Goal: Task Accomplishment & Management: Complete application form

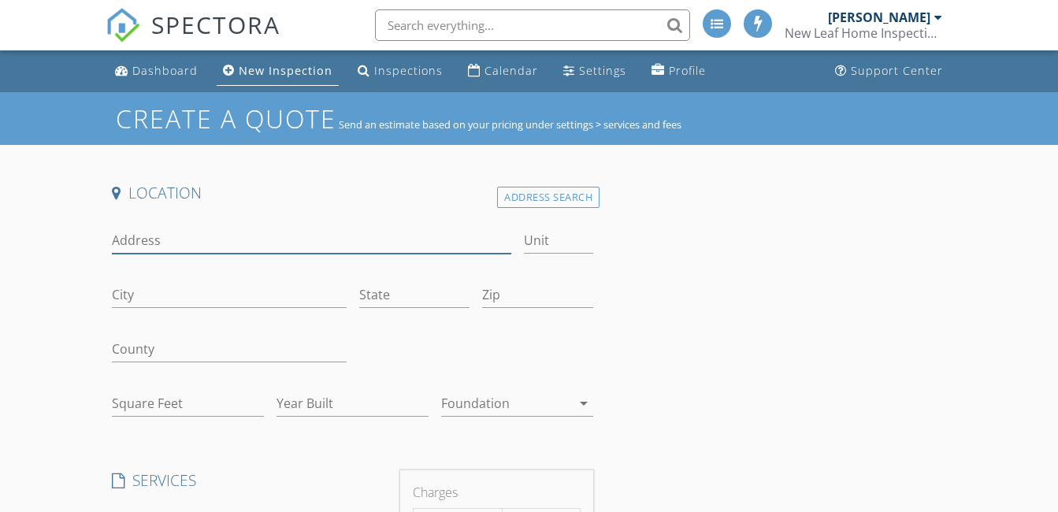
click at [175, 238] on input "Address" at bounding box center [311, 241] width 398 height 26
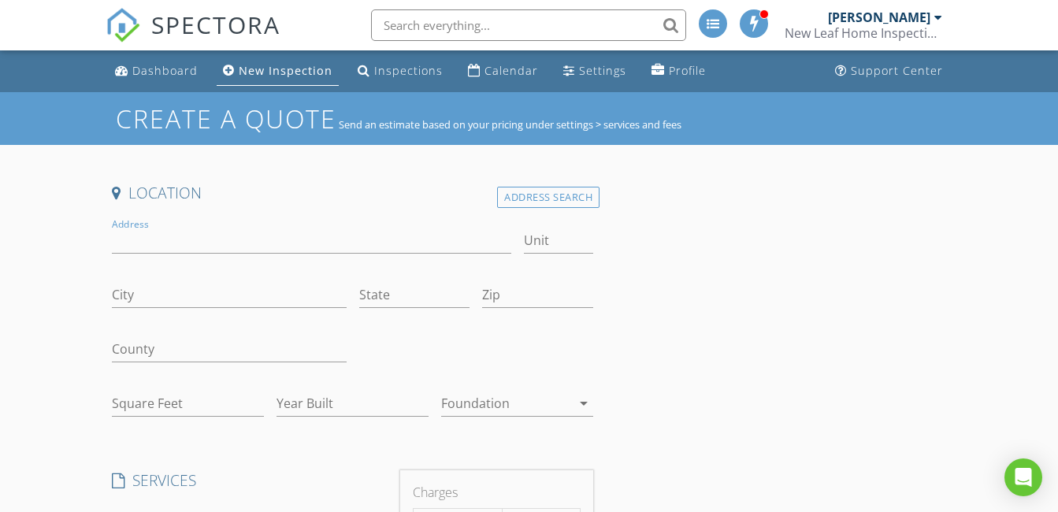
click at [550, 183] on h4 "Location" at bounding box center [352, 193] width 481 height 20
click at [547, 193] on div "Address Search" at bounding box center [548, 197] width 102 height 21
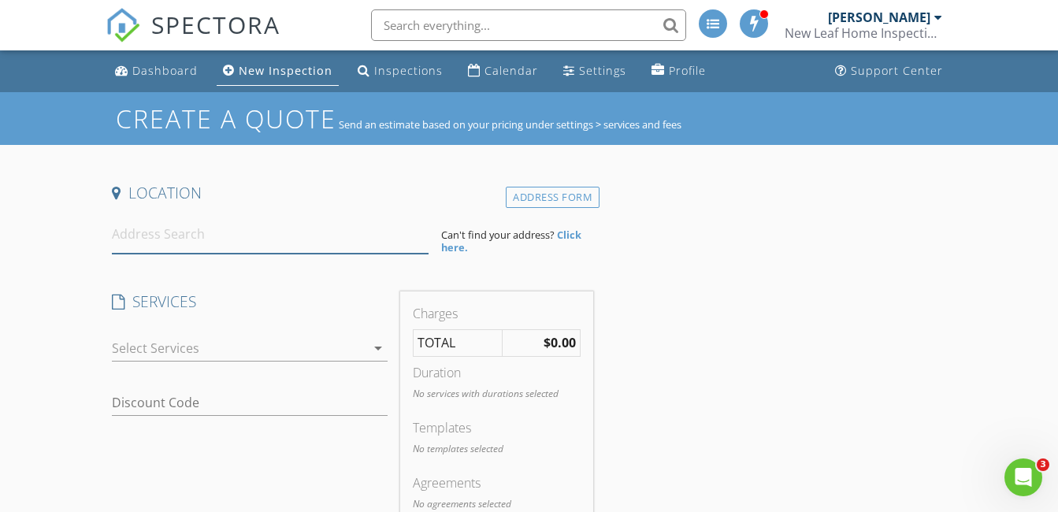
click at [224, 227] on input at bounding box center [270, 234] width 317 height 39
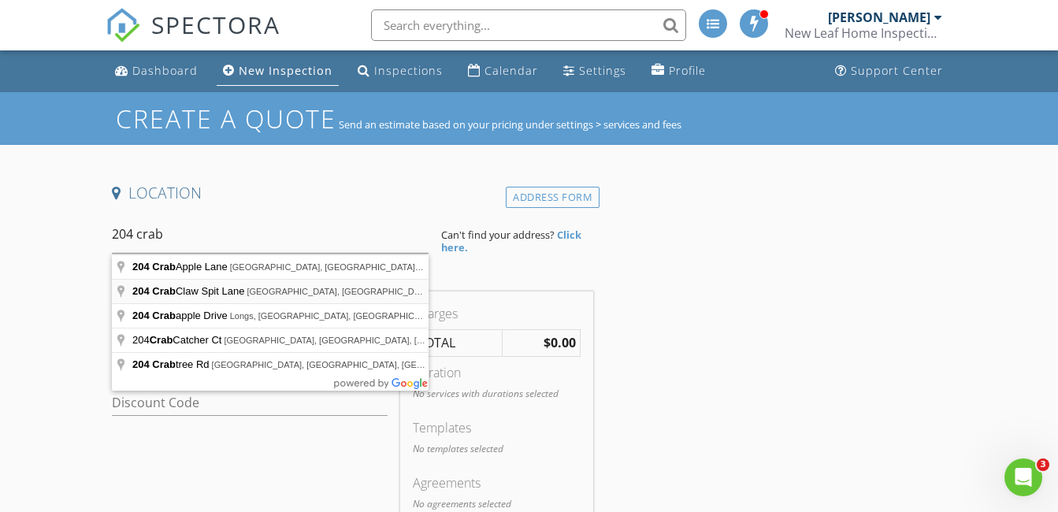
type input "204 Crab Claw Spit Lane, Jacksonville, NC, USA"
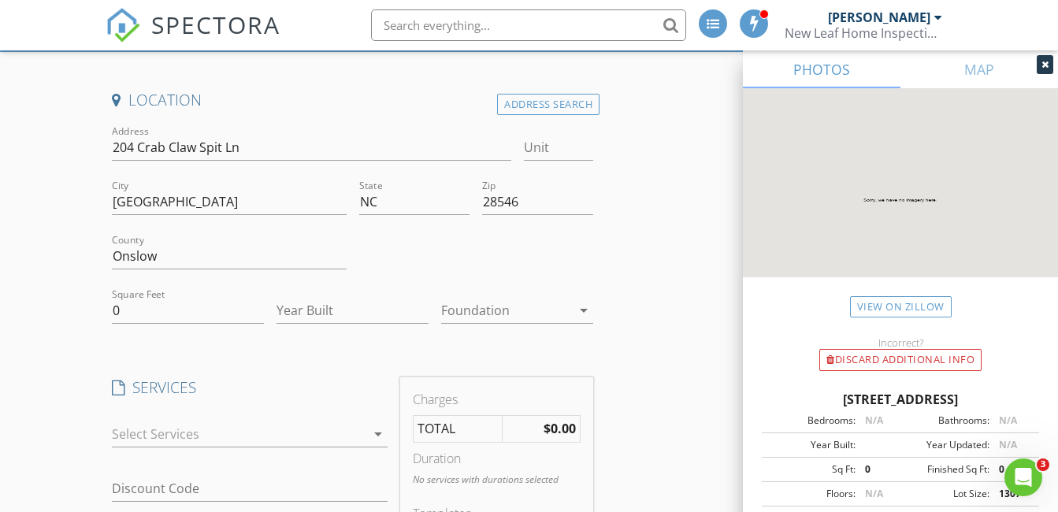
scroll to position [132, 0]
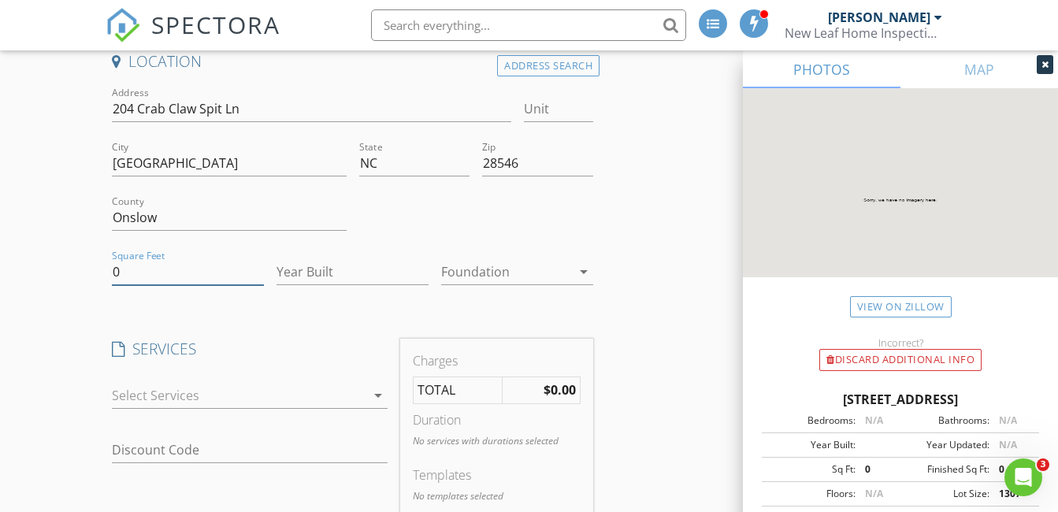
click at [169, 278] on input "0" at bounding box center [188, 272] width 152 height 26
type input "1569"
click at [339, 276] on input "Year Built" at bounding box center [352, 272] width 152 height 26
type input "2025"
click at [505, 275] on div at bounding box center [506, 271] width 130 height 25
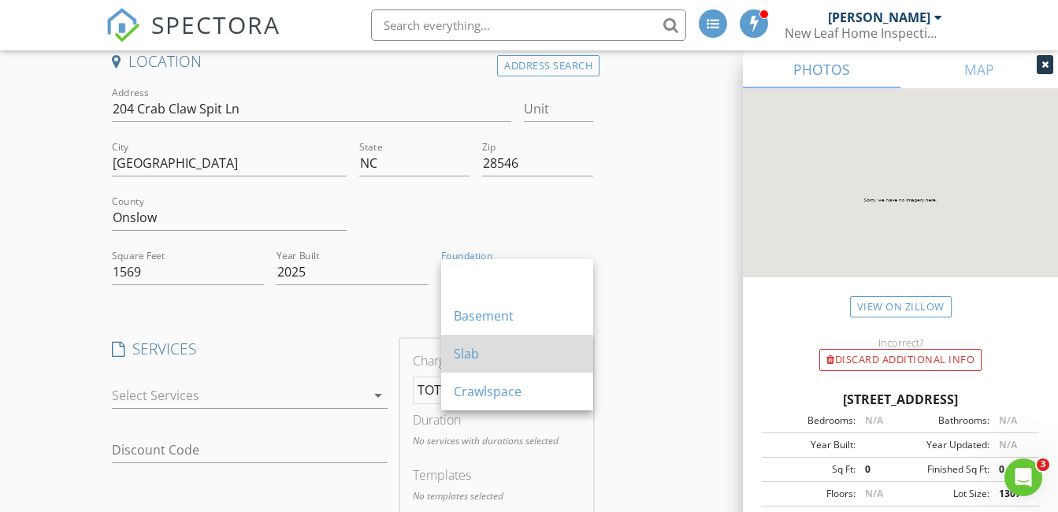
click at [473, 347] on div "Slab" at bounding box center [517, 353] width 127 height 19
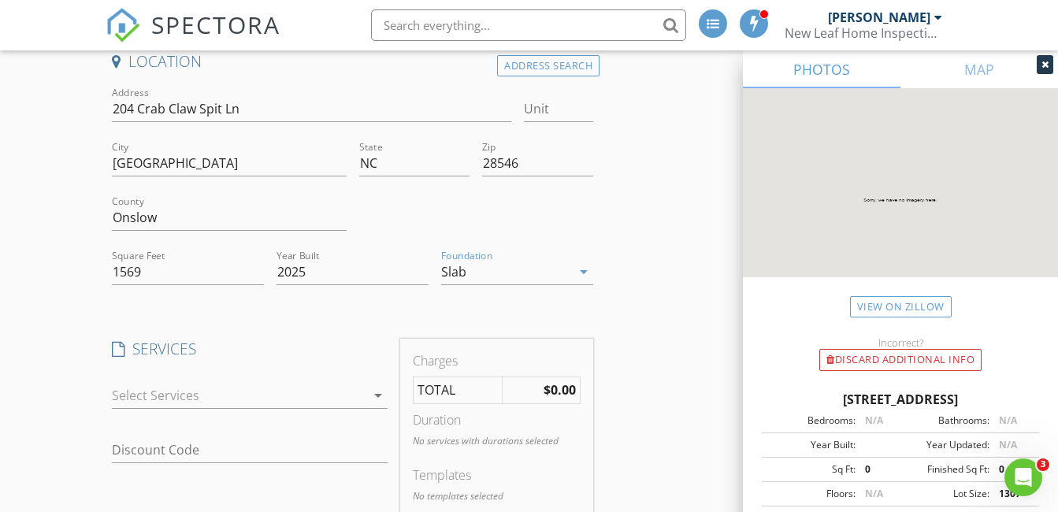
click at [175, 387] on div at bounding box center [239, 395] width 254 height 25
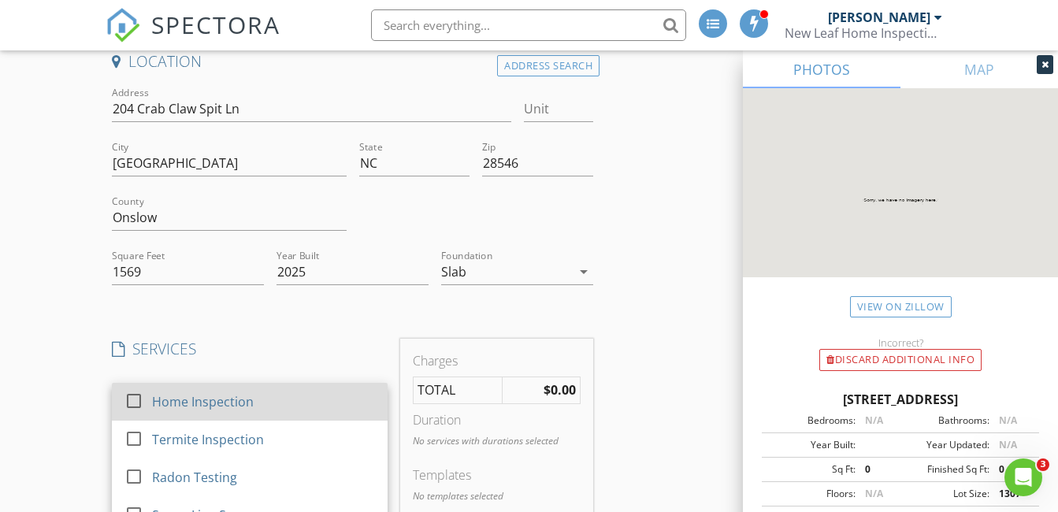
click at [135, 401] on div at bounding box center [133, 400] width 27 height 27
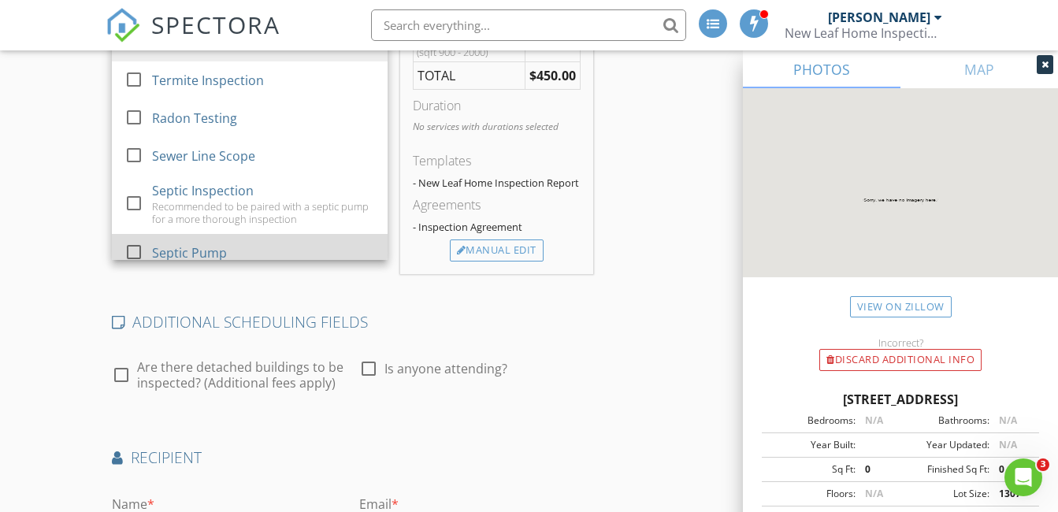
scroll to position [525, 0]
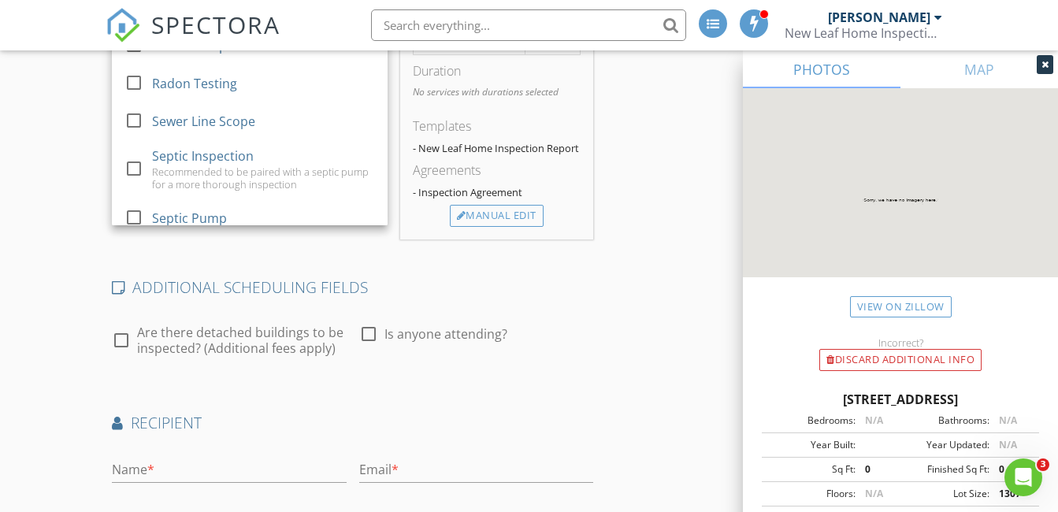
click at [43, 252] on div "Create a Quote Send an estimate based on your pricing under settings > services…" at bounding box center [529, 125] width 1058 height 1116
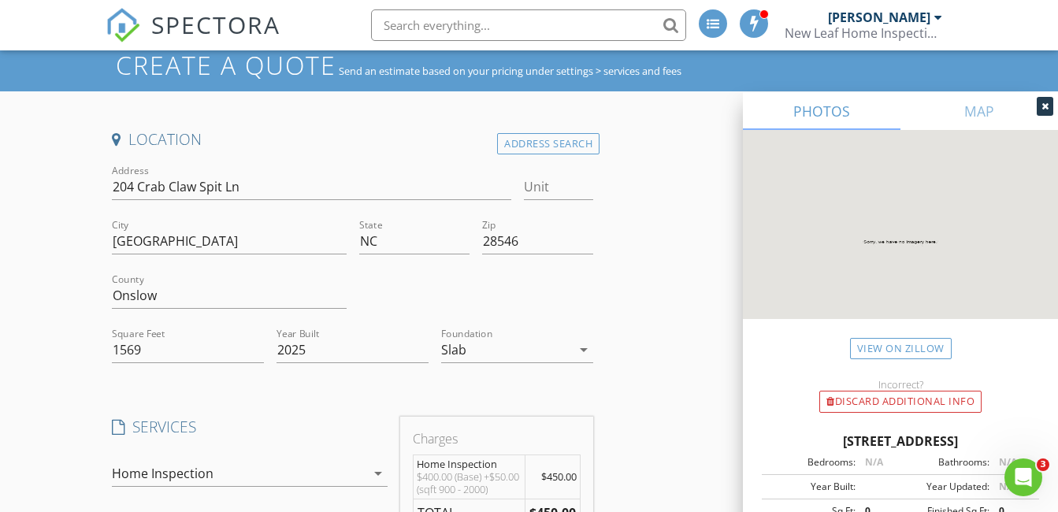
scroll to position [0, 0]
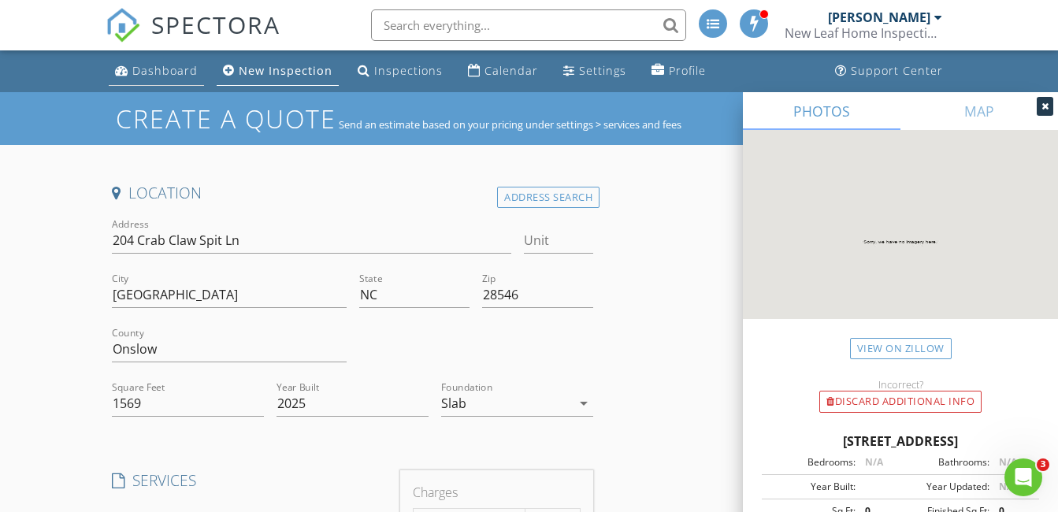
click at [168, 72] on div "Dashboard" at bounding box center [164, 70] width 65 height 15
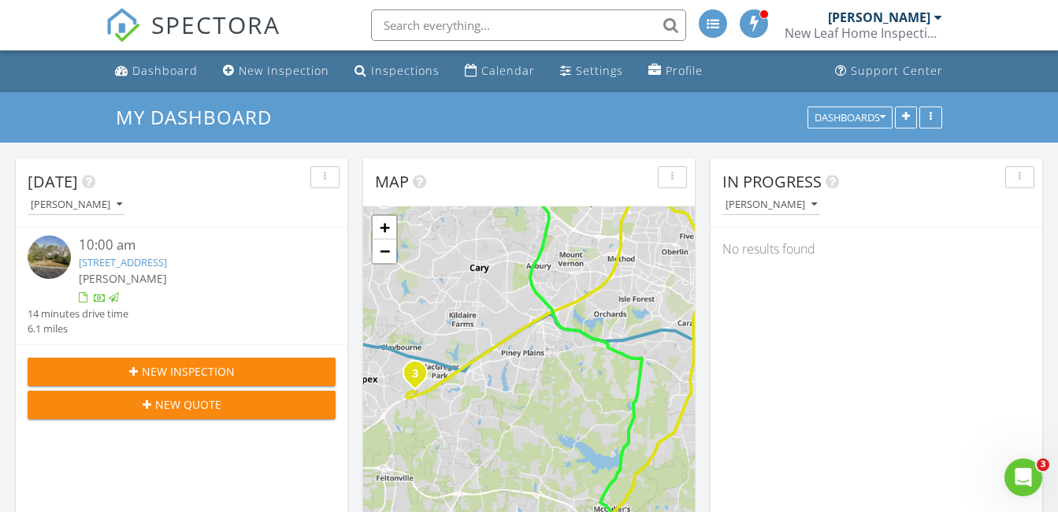
click at [167, 369] on span "New Inspection" at bounding box center [188, 371] width 93 height 17
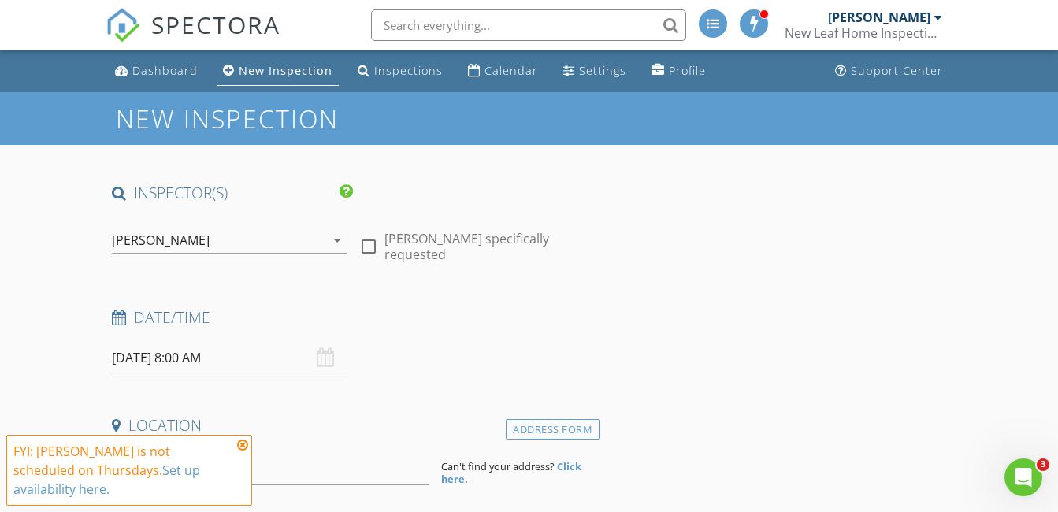
click at [156, 239] on div "[PERSON_NAME]" at bounding box center [161, 240] width 98 height 14
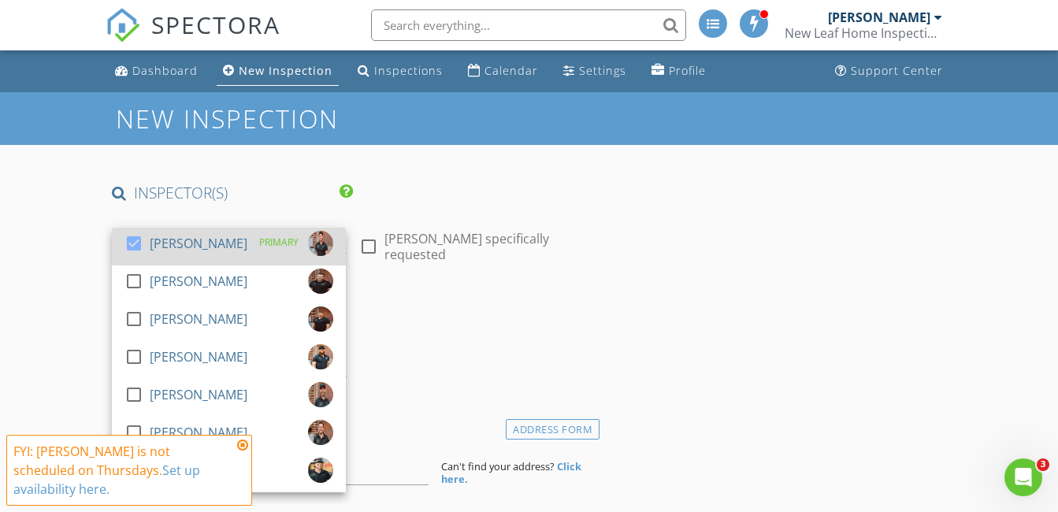
click at [133, 246] on div at bounding box center [133, 243] width 27 height 27
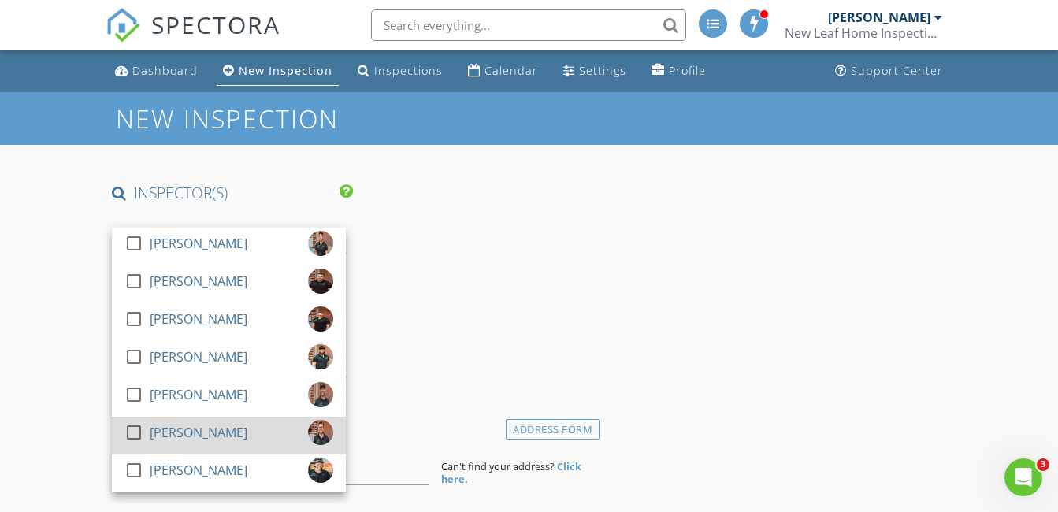
click at [135, 433] on div at bounding box center [133, 432] width 27 height 27
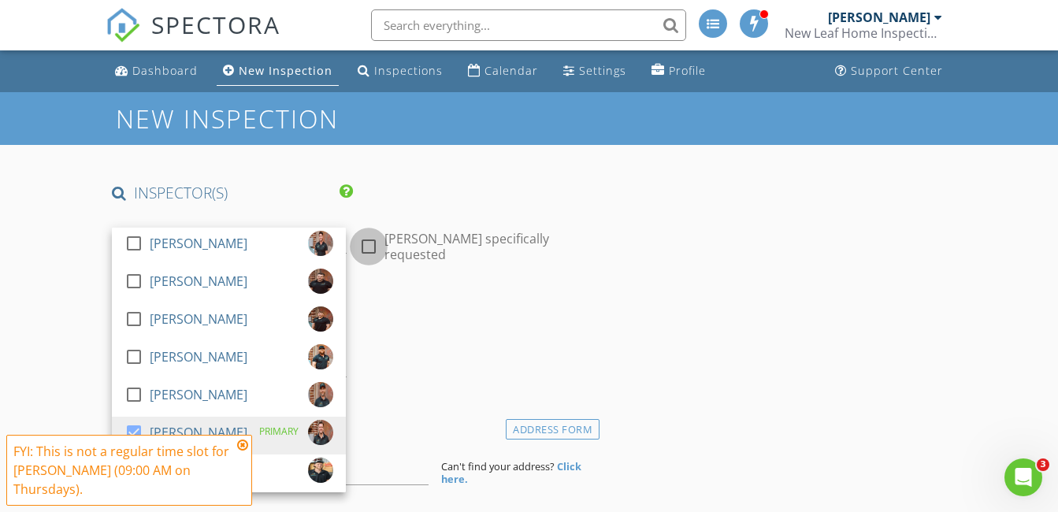
drag, startPoint x: 371, startPoint y: 244, endPoint x: 376, endPoint y: 267, distance: 23.5
click at [370, 245] on div at bounding box center [368, 246] width 27 height 27
checkbox input "true"
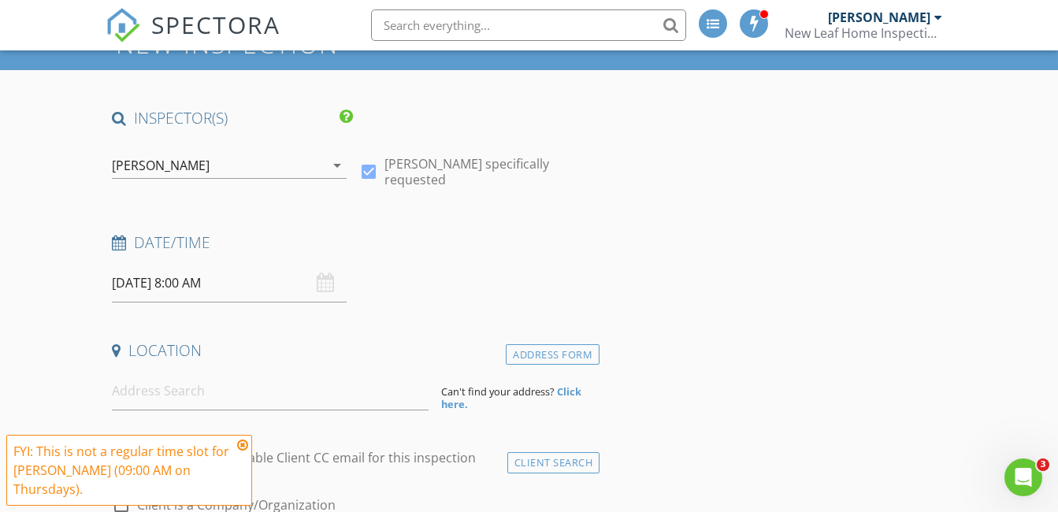
scroll to position [132, 0]
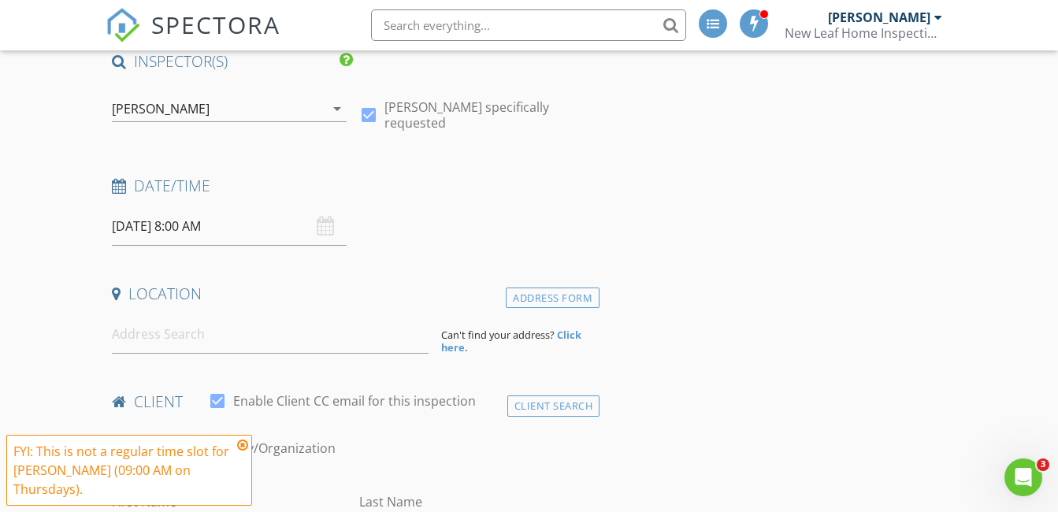
click at [181, 228] on input "08/28/2025 8:00 AM" at bounding box center [229, 226] width 234 height 39
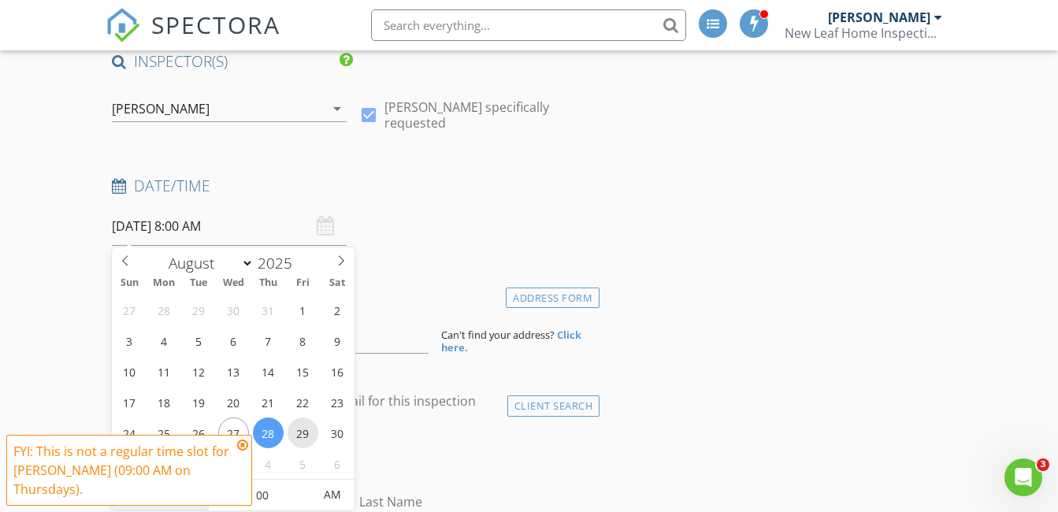
type input "08/29/2025 8:00 AM"
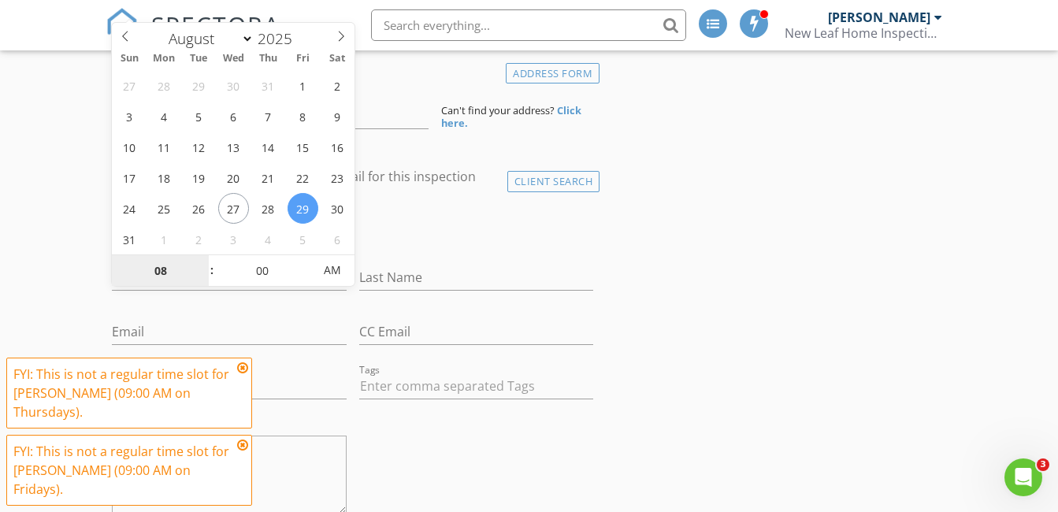
scroll to position [394, 0]
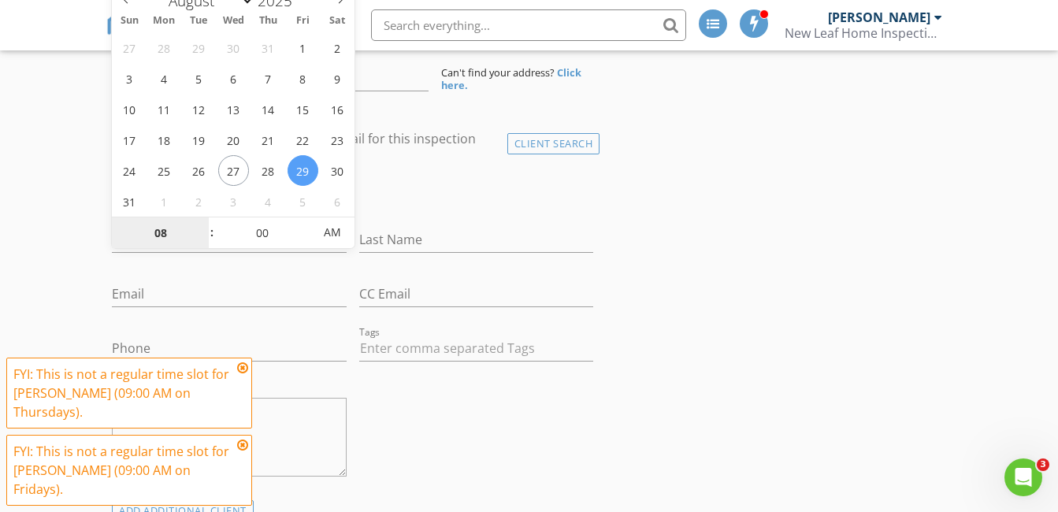
type input "9"
type input "[DATE] 9:00 AM"
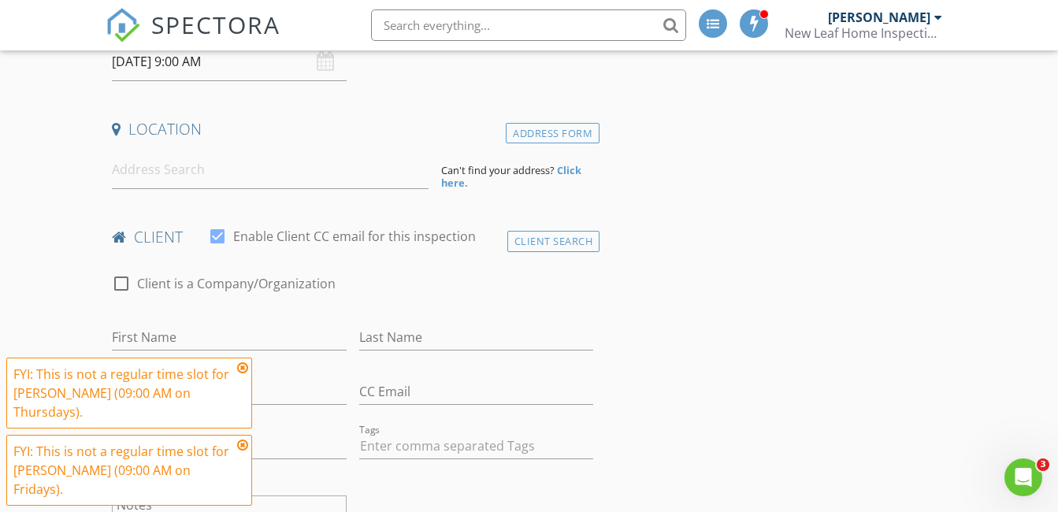
scroll to position [262, 0]
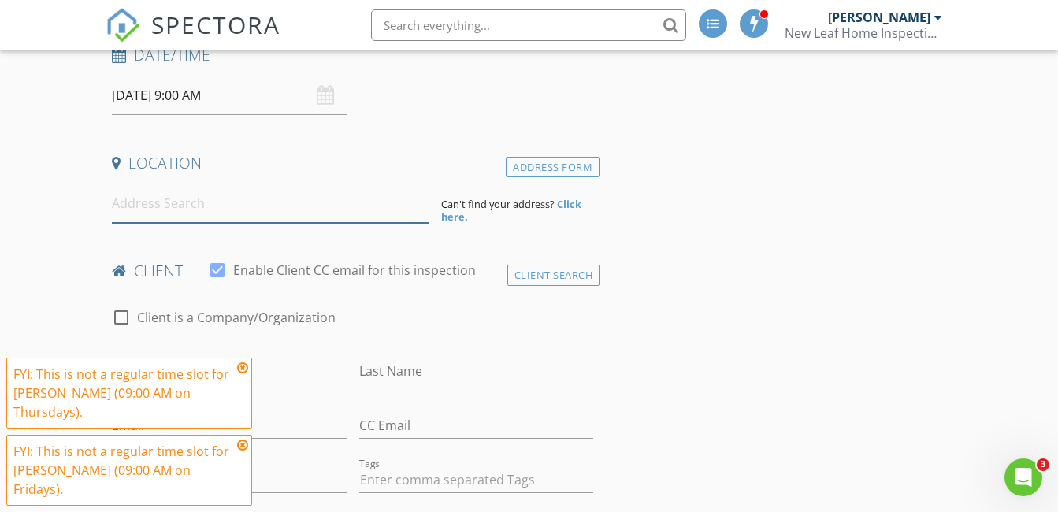
click at [206, 208] on input at bounding box center [270, 203] width 317 height 39
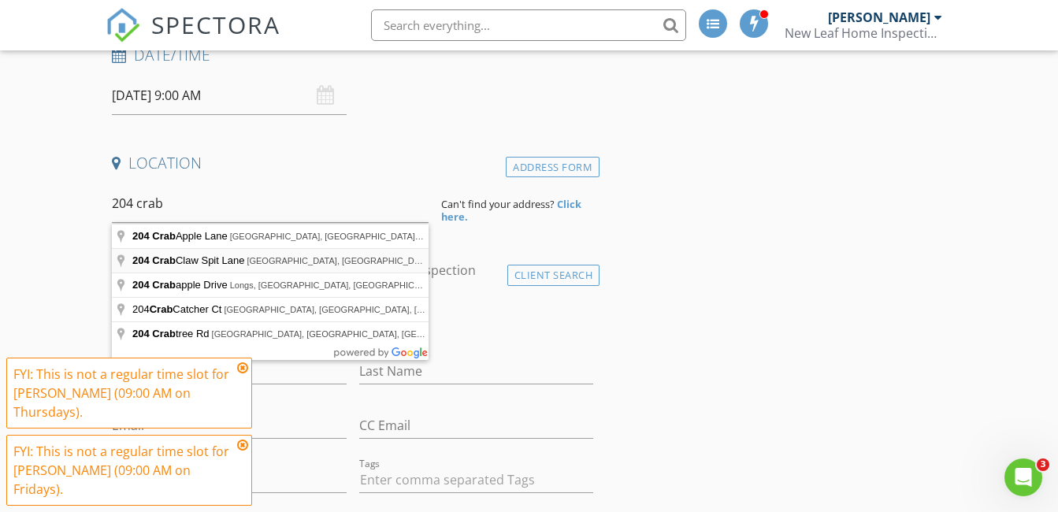
type input "204 Crab Claw Spit Lane, Jacksonville, NC, USA"
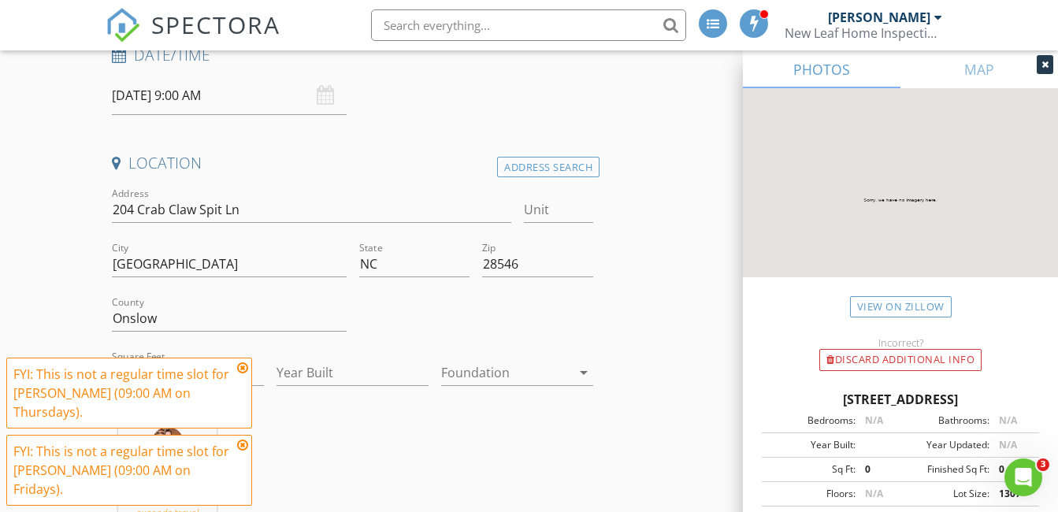
scroll to position [394, 0]
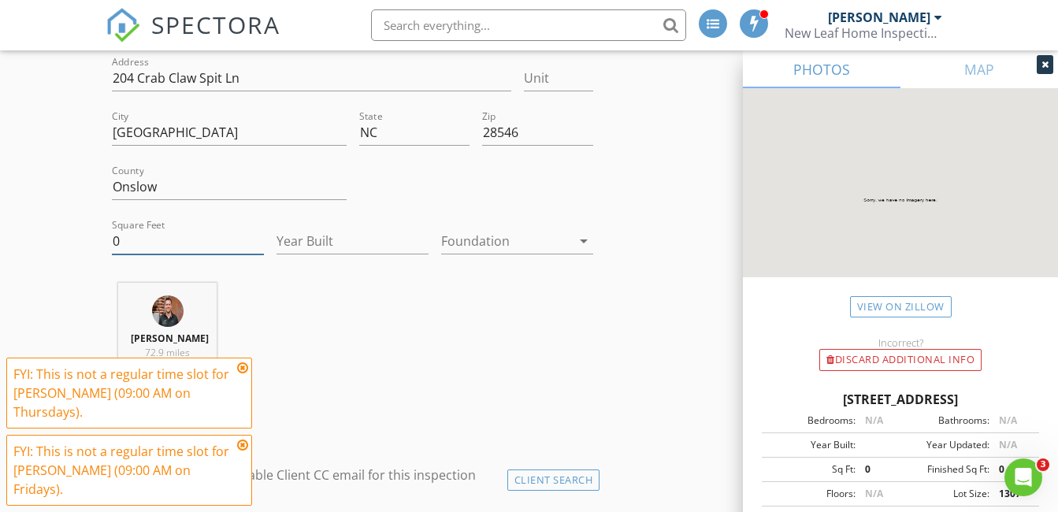
click at [159, 242] on input "0" at bounding box center [188, 241] width 152 height 26
type input "1569"
click at [311, 239] on input "Year Built" at bounding box center [352, 241] width 152 height 26
type input "2025"
click at [469, 244] on div at bounding box center [506, 240] width 130 height 25
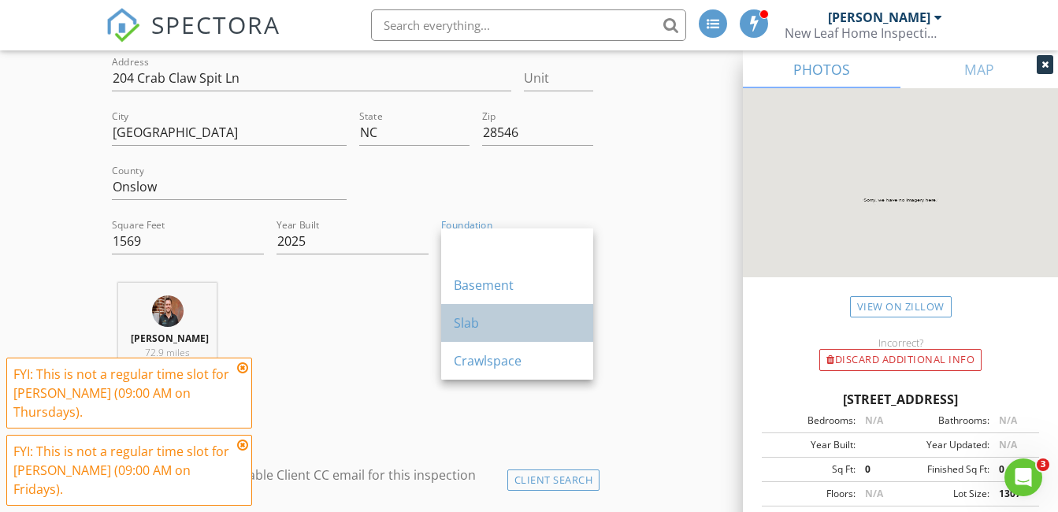
click at [461, 312] on div "Slab" at bounding box center [517, 323] width 127 height 38
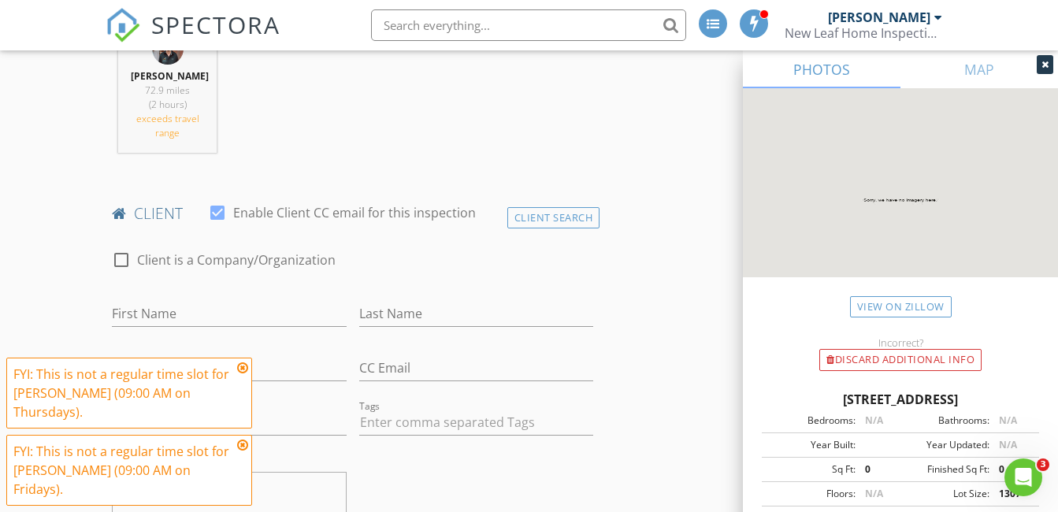
scroll to position [788, 0]
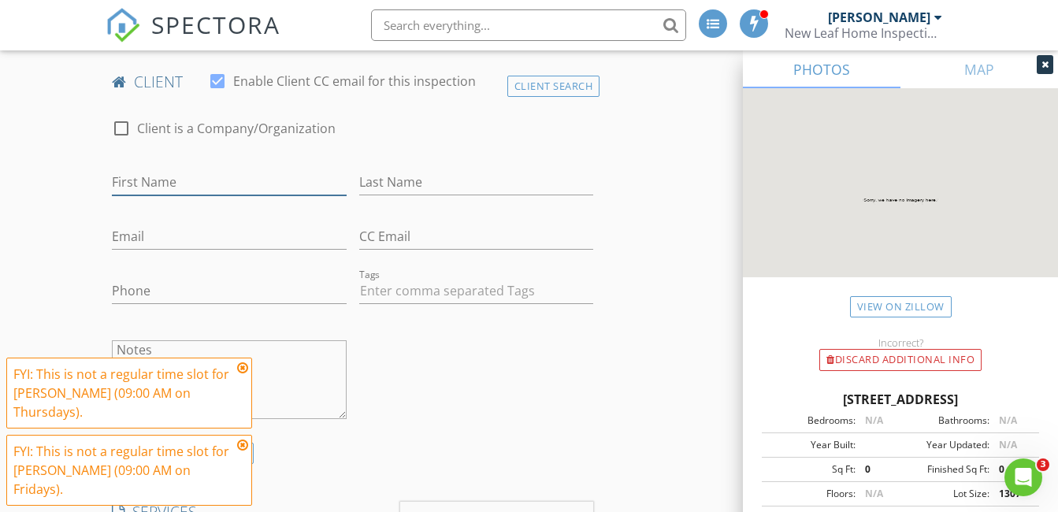
click at [191, 179] on input "First Name" at bounding box center [229, 182] width 234 height 26
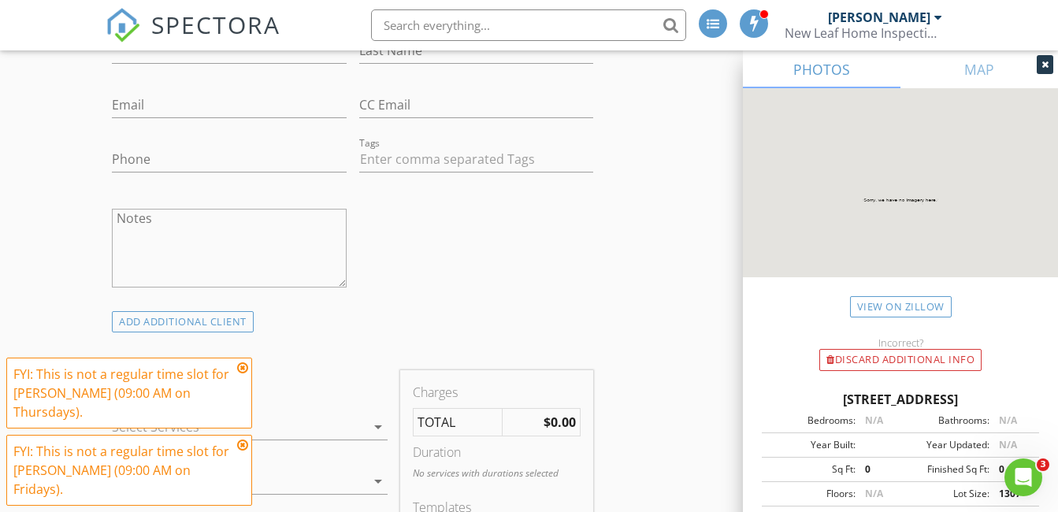
click at [242, 374] on icon at bounding box center [242, 367] width 11 height 13
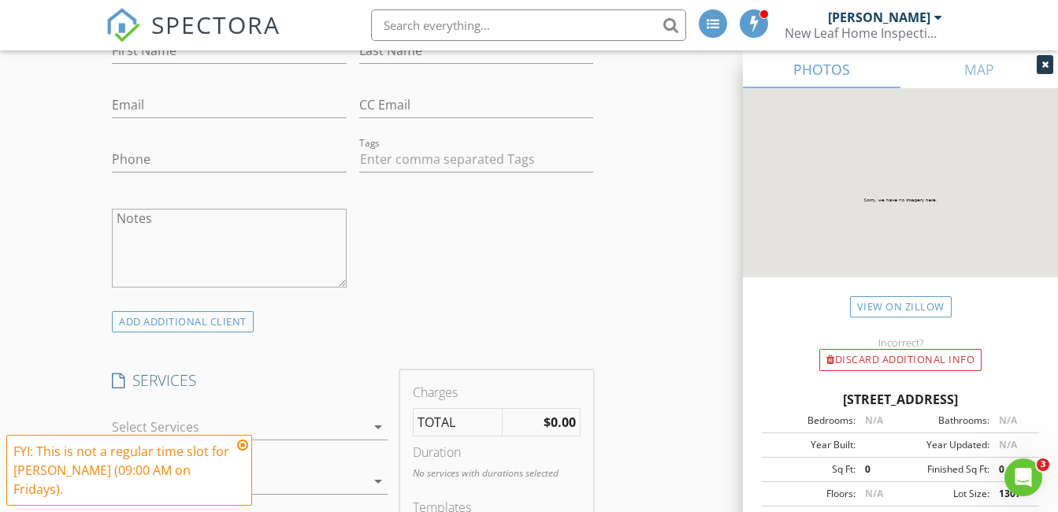
scroll to position [1050, 0]
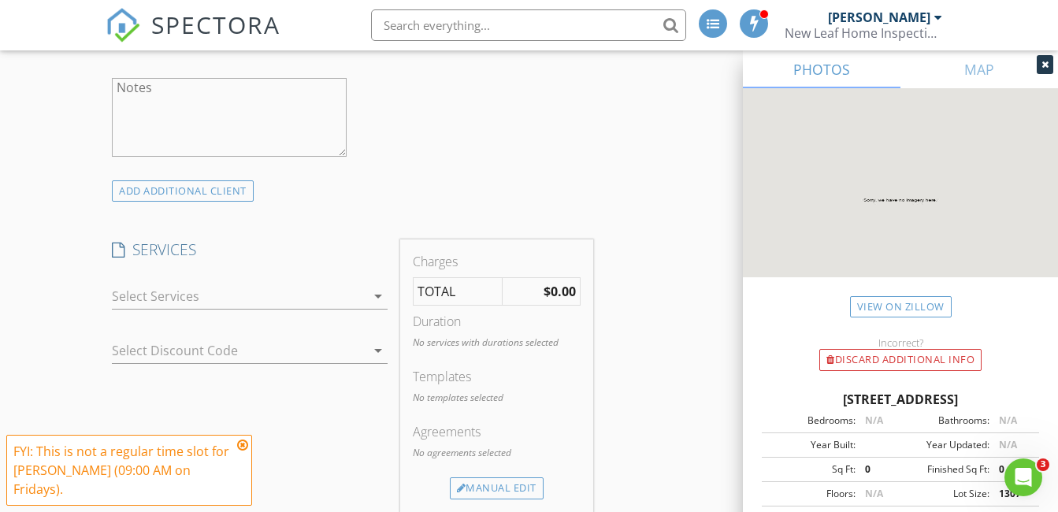
click at [143, 296] on div at bounding box center [239, 296] width 254 height 25
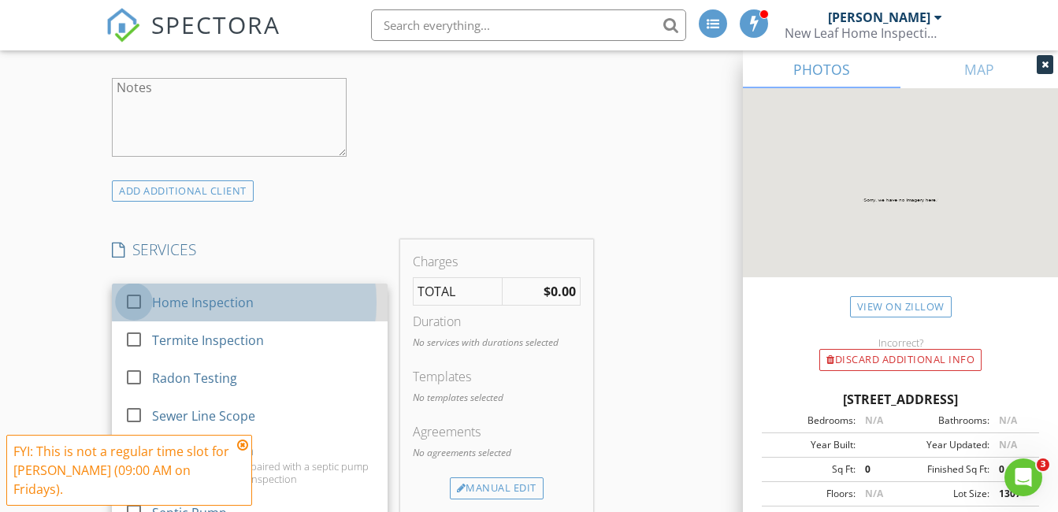
click at [132, 299] on div at bounding box center [133, 301] width 27 height 27
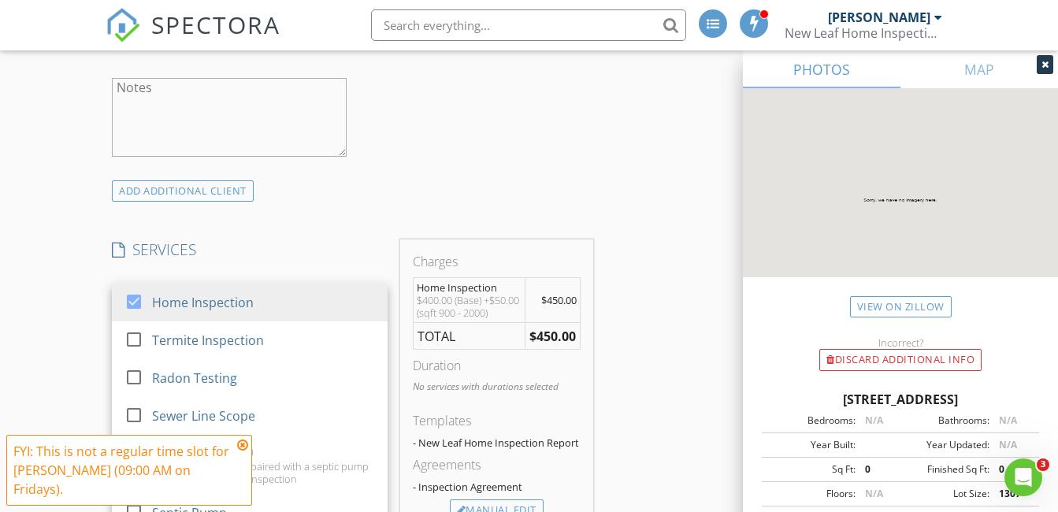
drag, startPoint x: 242, startPoint y: 464, endPoint x: 187, endPoint y: 436, distance: 61.3
click at [239, 451] on icon at bounding box center [242, 445] width 11 height 13
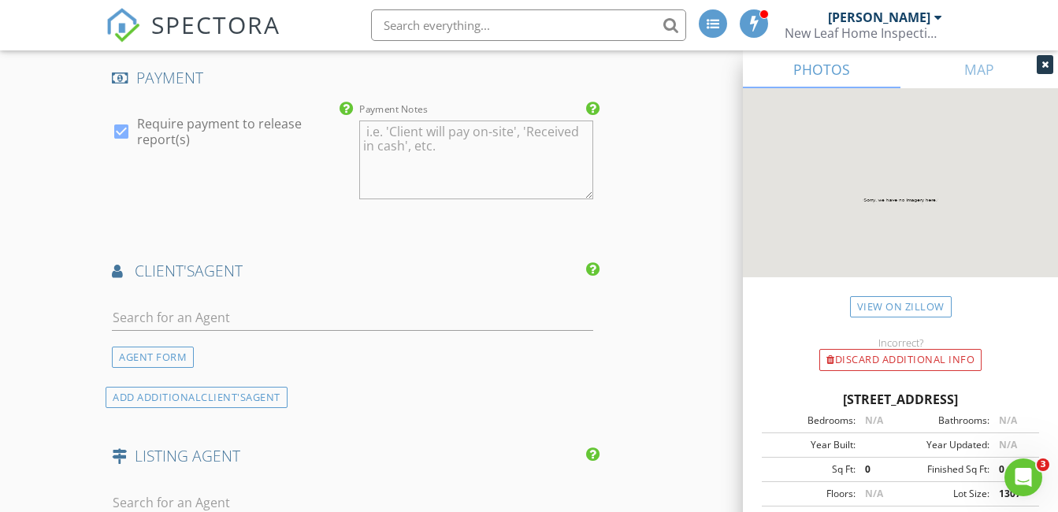
scroll to position [1707, 0]
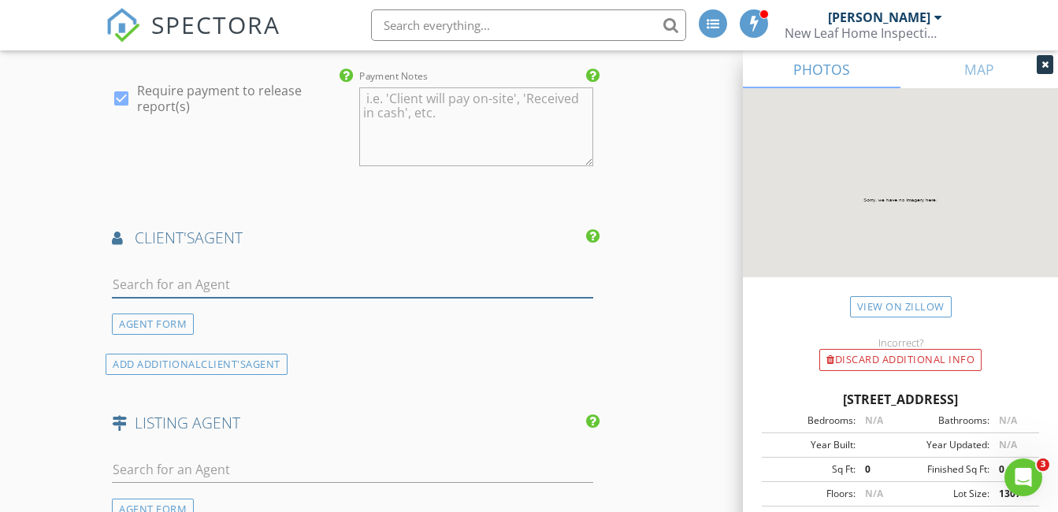
click at [199, 295] on input "text" at bounding box center [352, 285] width 481 height 26
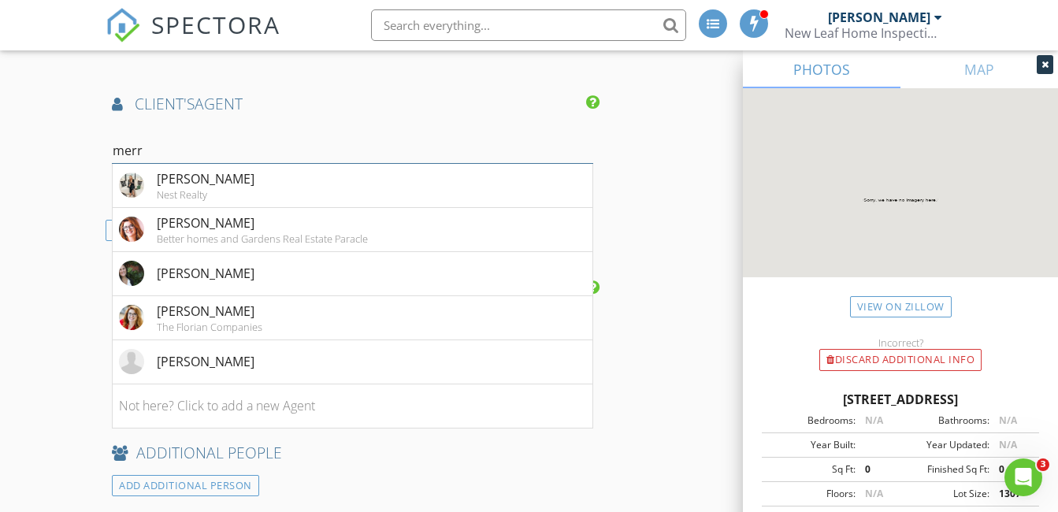
scroll to position [1969, 0]
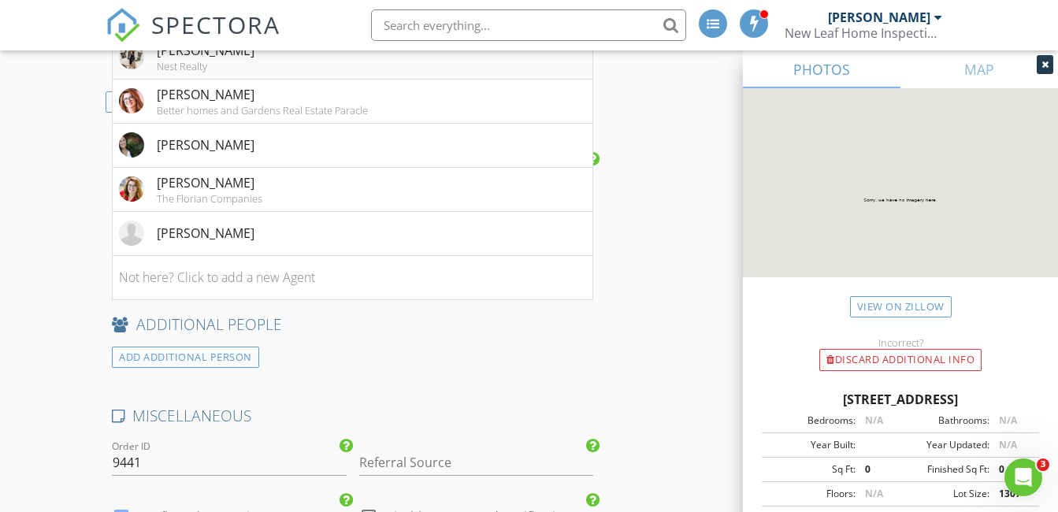
type input "merr"
click at [211, 72] on div "Nest Realty" at bounding box center [206, 66] width 98 height 13
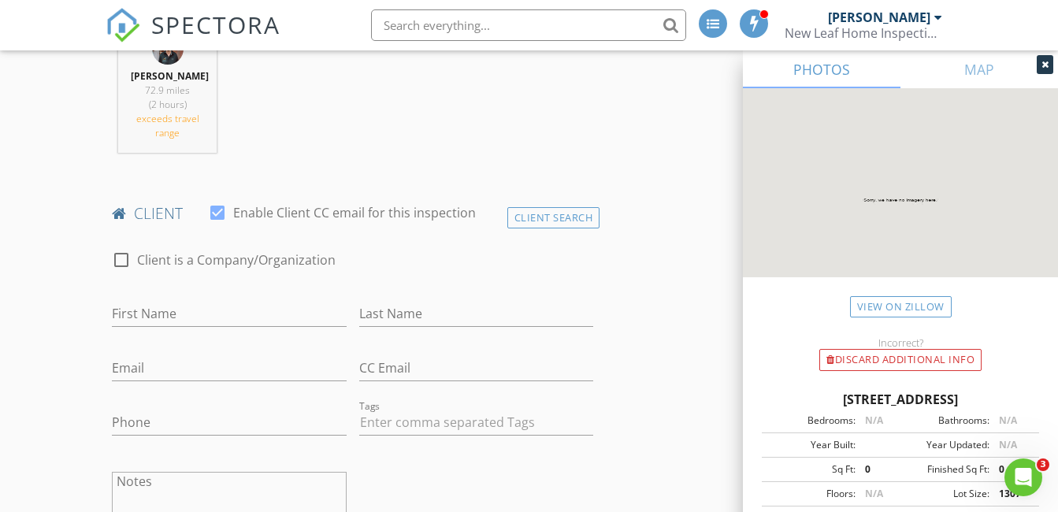
scroll to position [788, 0]
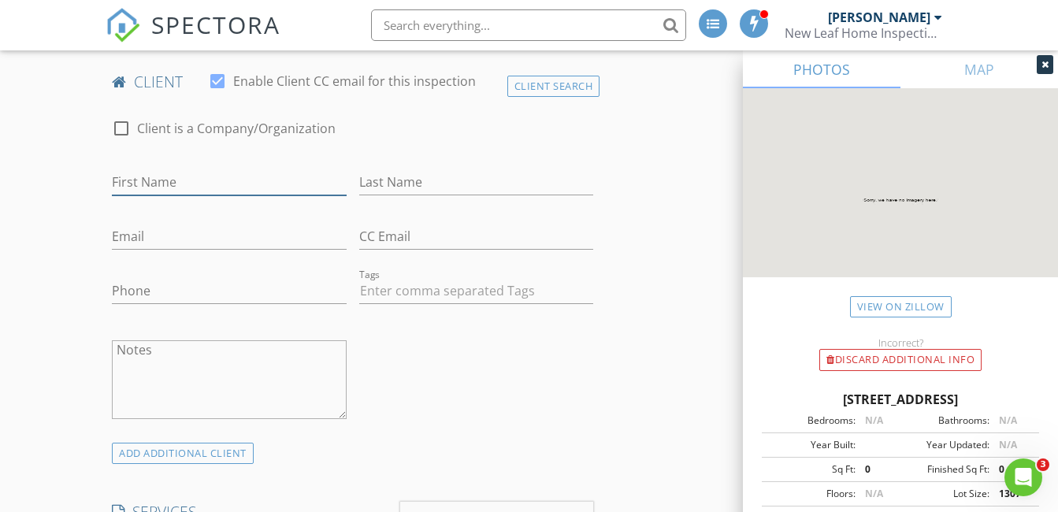
click at [140, 178] on input "First Name" at bounding box center [229, 182] width 234 height 26
click at [166, 180] on input "Datrel" at bounding box center [229, 182] width 234 height 26
type input "Dayrel"
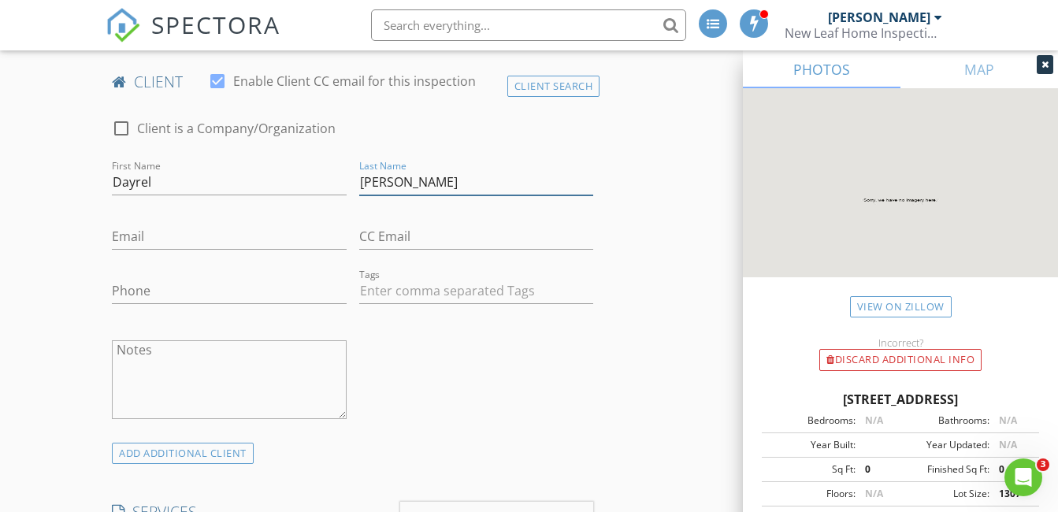
type input "[PERSON_NAME]"
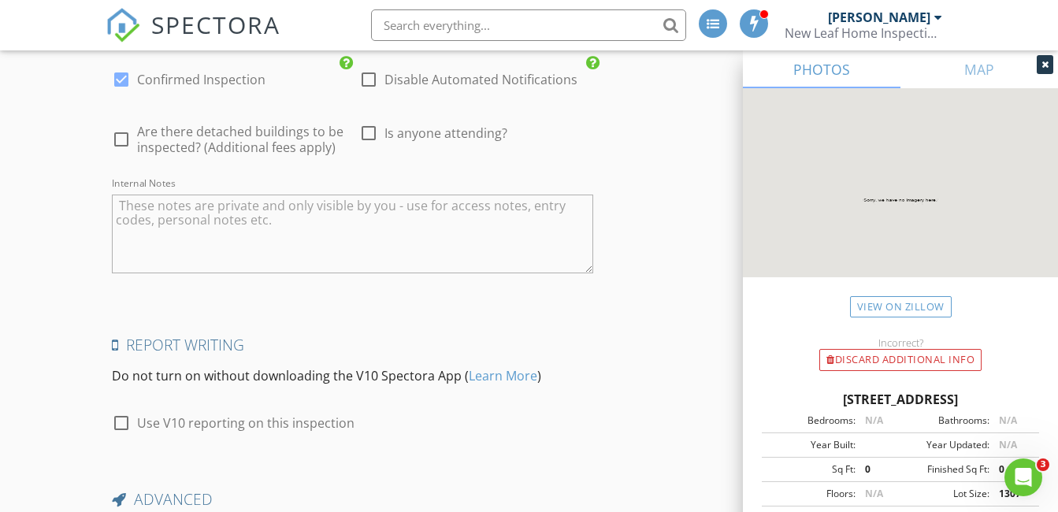
scroll to position [2878, 0]
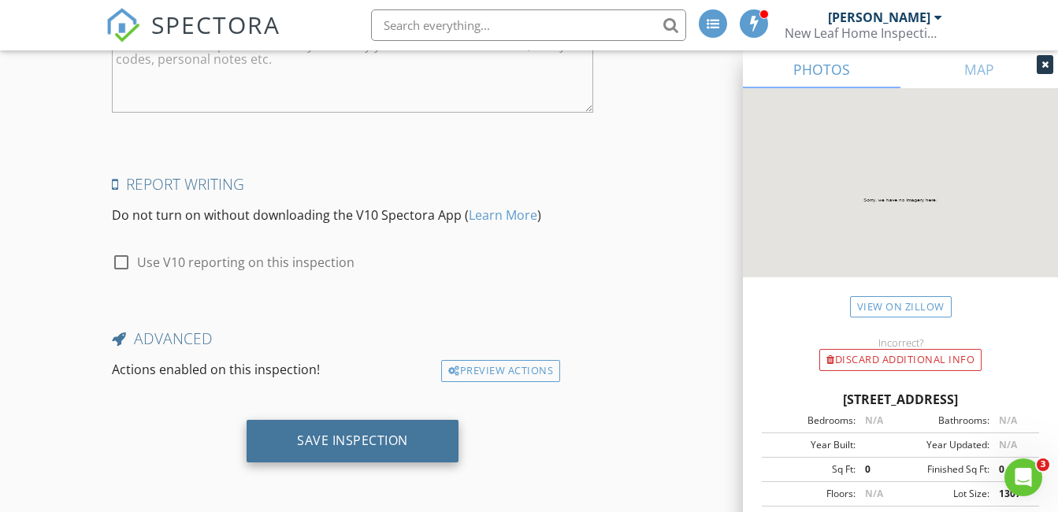
type input "[EMAIL_ADDRESS][DOMAIN_NAME]"
click at [331, 439] on div "Save Inspection" at bounding box center [352, 440] width 111 height 16
